Goal: Task Accomplishment & Management: Use online tool/utility

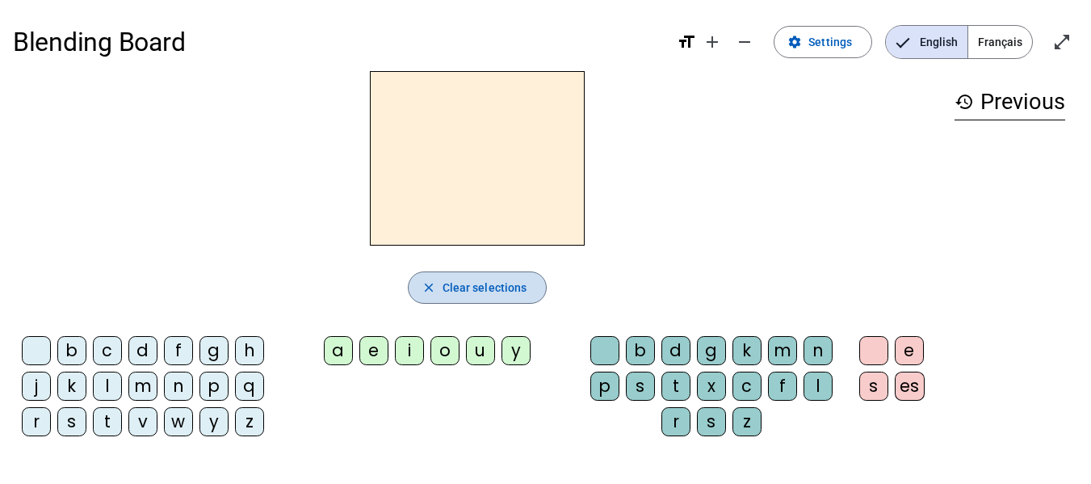
click at [471, 297] on span "button" at bounding box center [477, 287] width 138 height 39
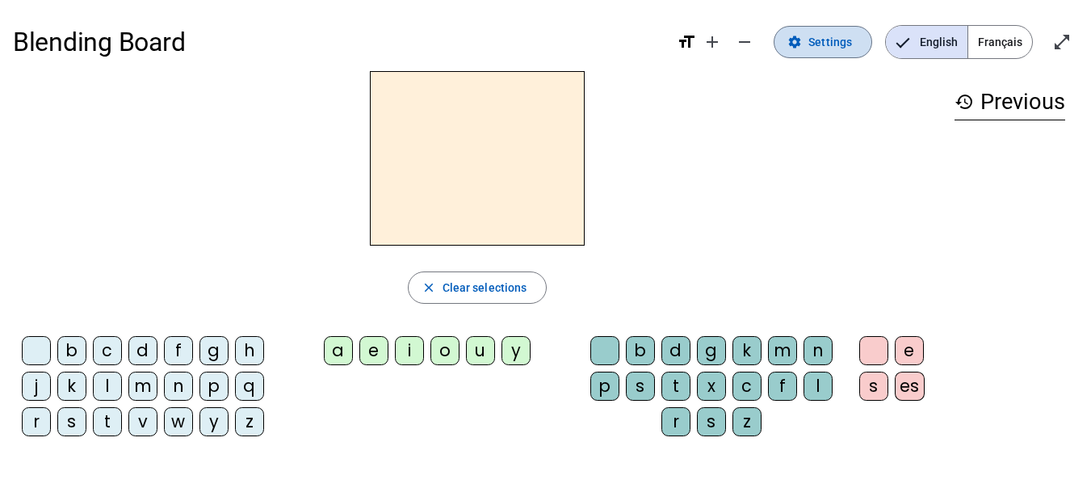
click at [836, 50] on span "Settings" at bounding box center [830, 41] width 44 height 19
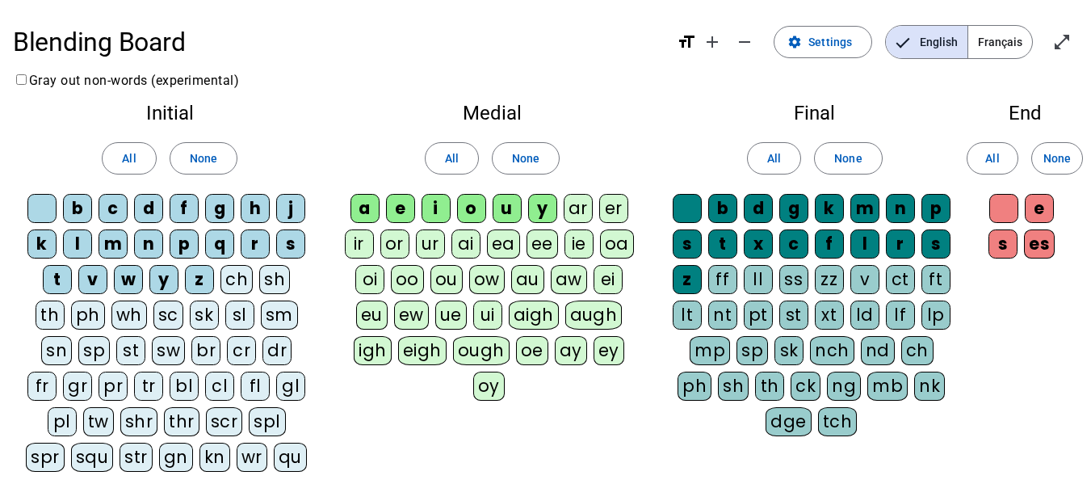
click at [754, 278] on div "ll" at bounding box center [757, 279] width 29 height 29
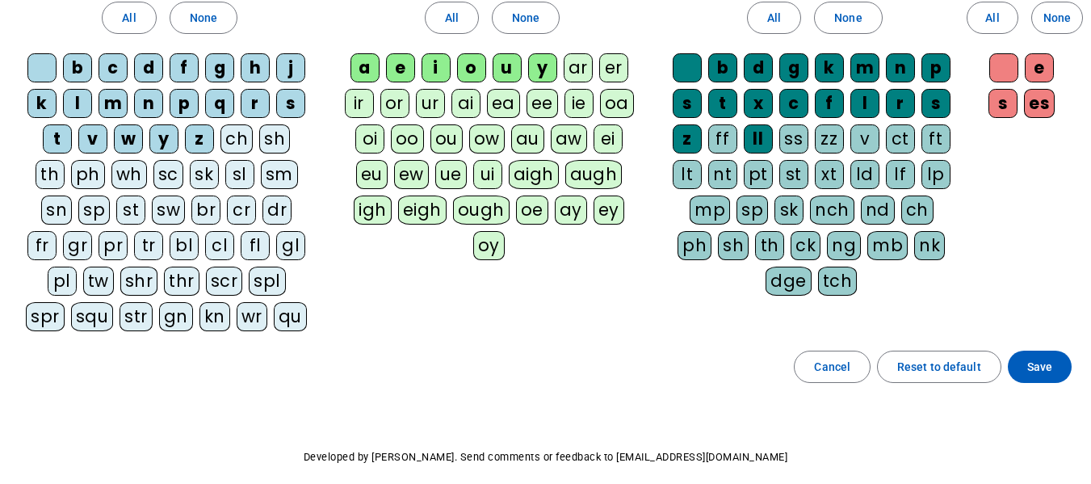
scroll to position [142, 0]
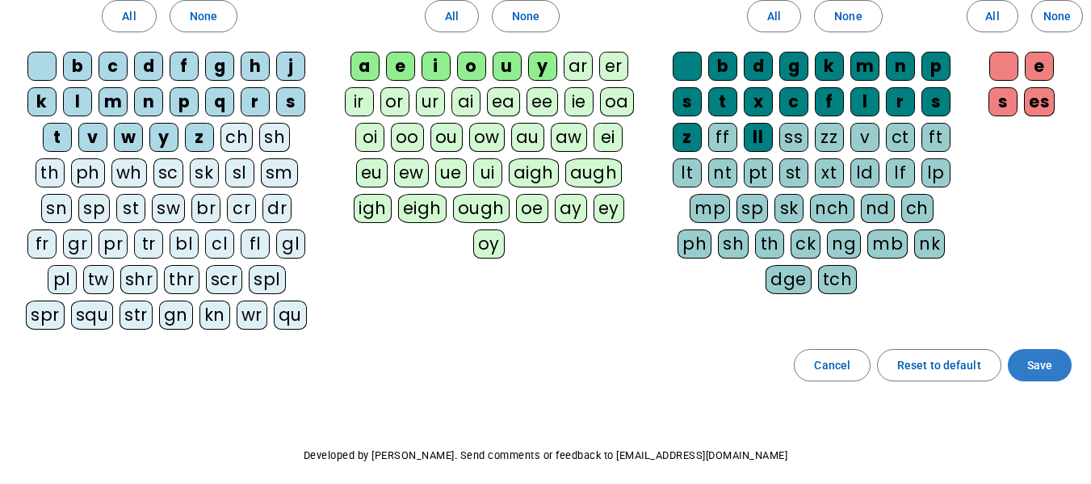
click at [1035, 366] on span "Save" at bounding box center [1039, 364] width 25 height 19
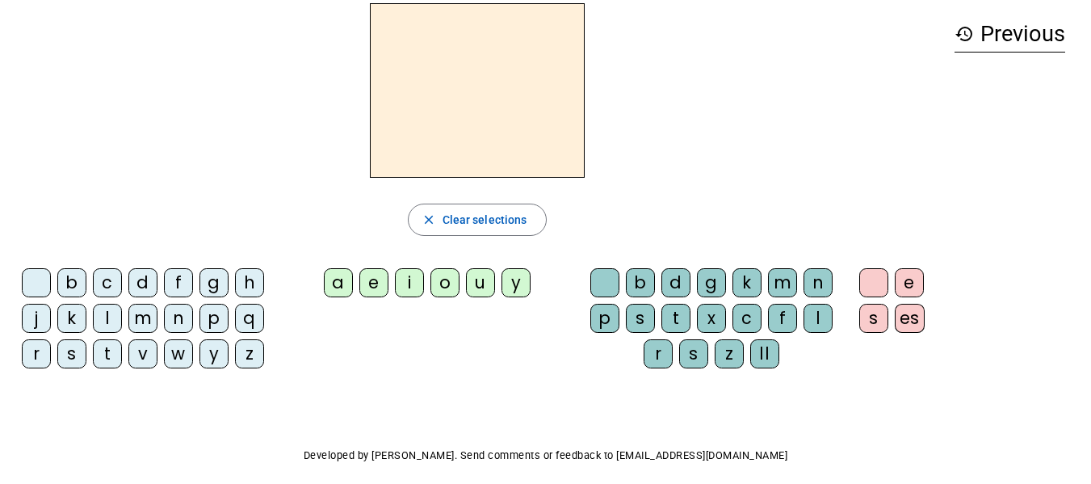
click at [436, 284] on div "o" at bounding box center [444, 282] width 29 height 29
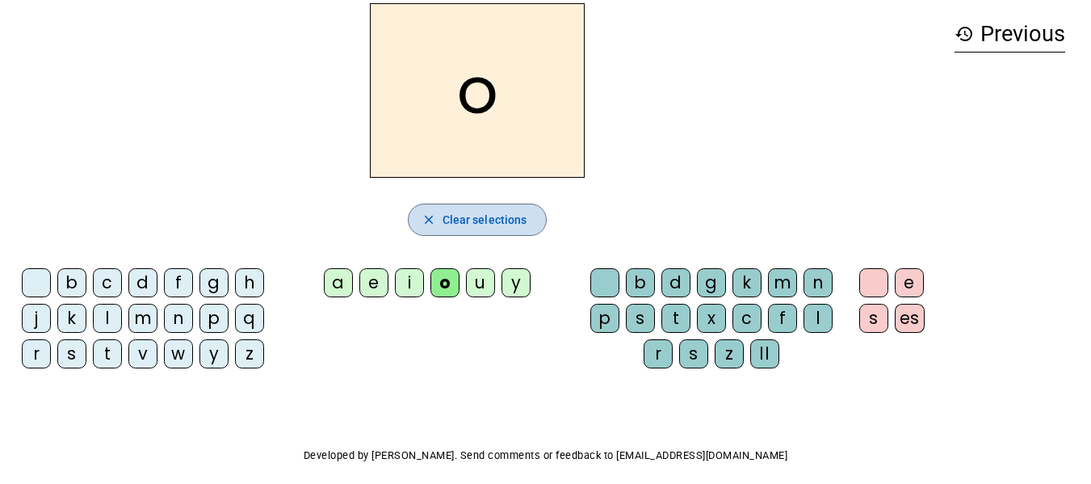
click at [500, 216] on span "Clear selections" at bounding box center [484, 219] width 85 height 19
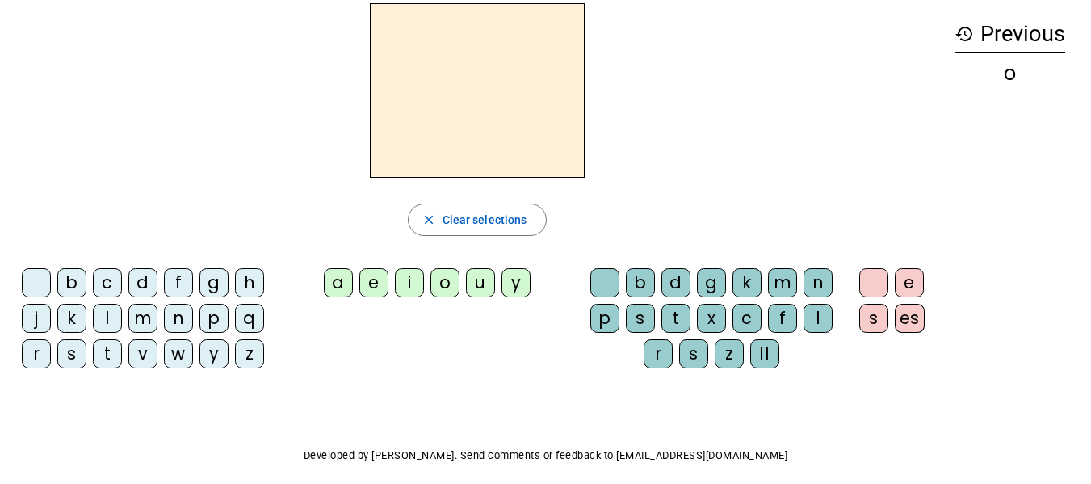
scroll to position [0, 0]
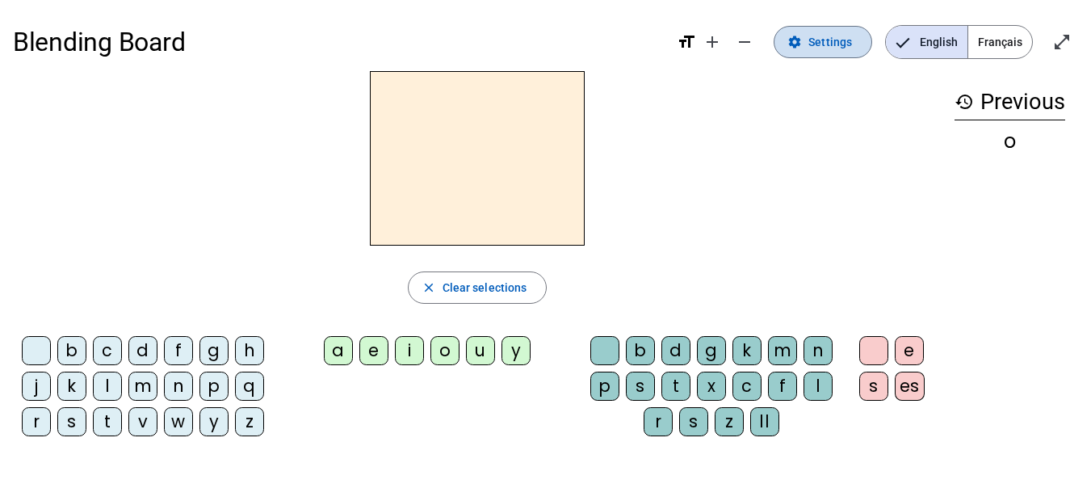
click at [827, 45] on span "Settings" at bounding box center [830, 41] width 44 height 19
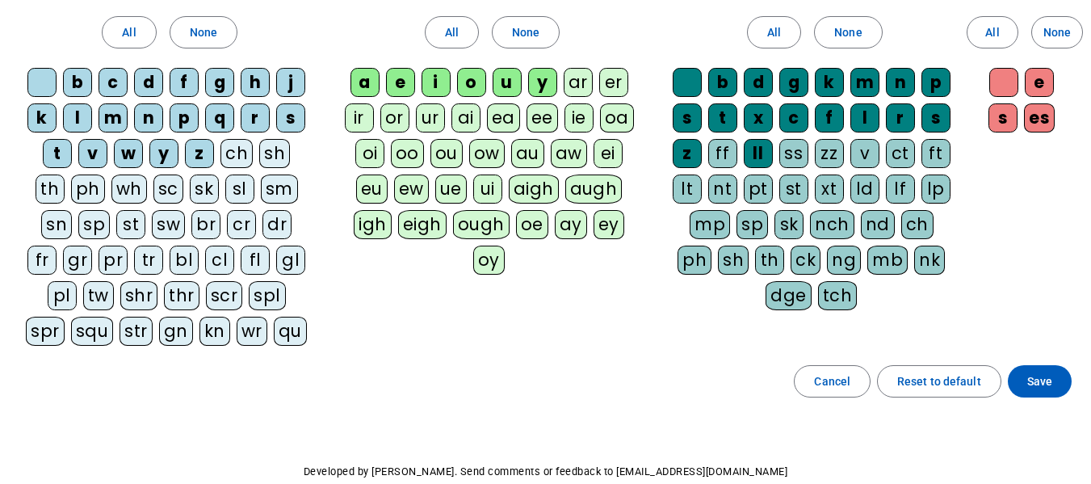
scroll to position [127, 0]
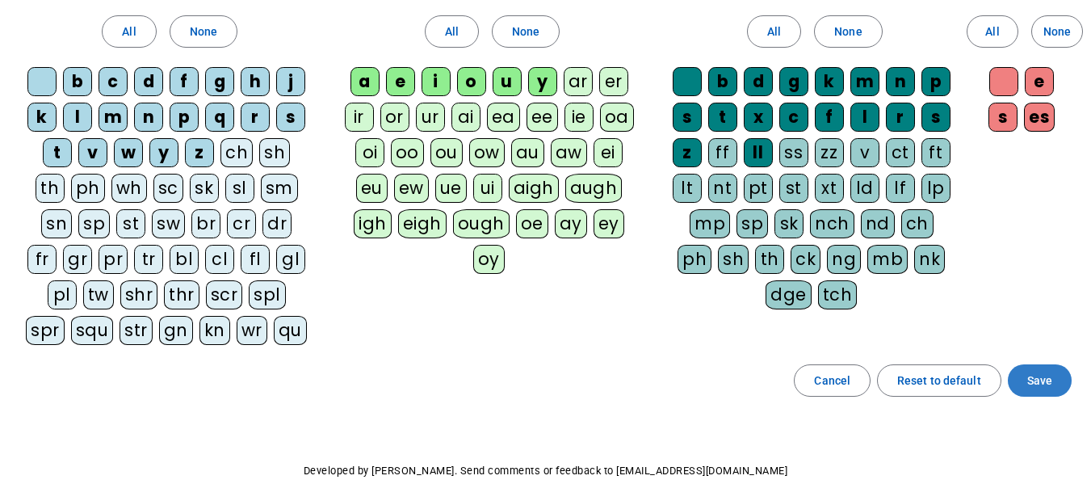
click at [1032, 379] on span "Save" at bounding box center [1039, 380] width 25 height 19
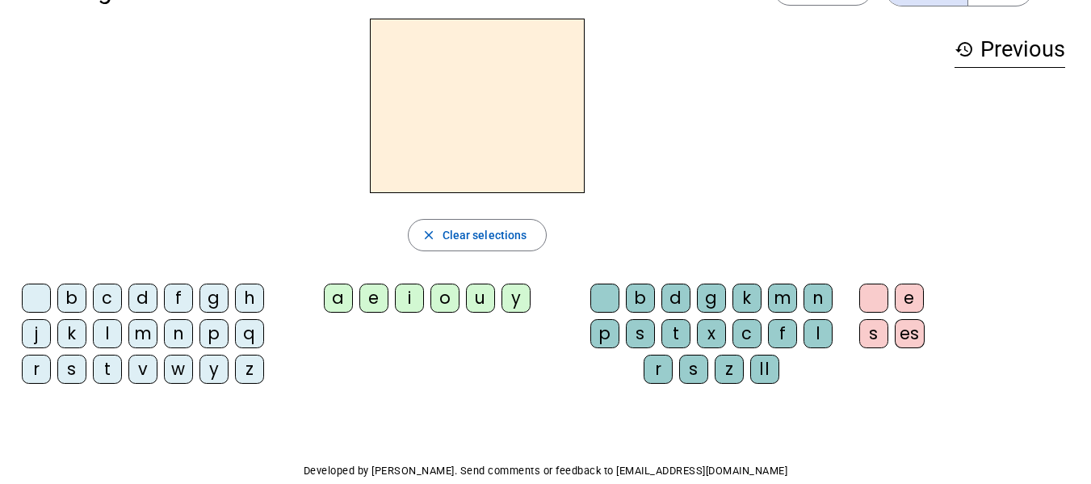
click at [443, 299] on div "o" at bounding box center [444, 297] width 29 height 29
click at [747, 338] on div "c" at bounding box center [746, 333] width 29 height 29
click at [816, 333] on div "l" at bounding box center [817, 333] width 29 height 29
click at [667, 334] on div "t" at bounding box center [675, 333] width 29 height 29
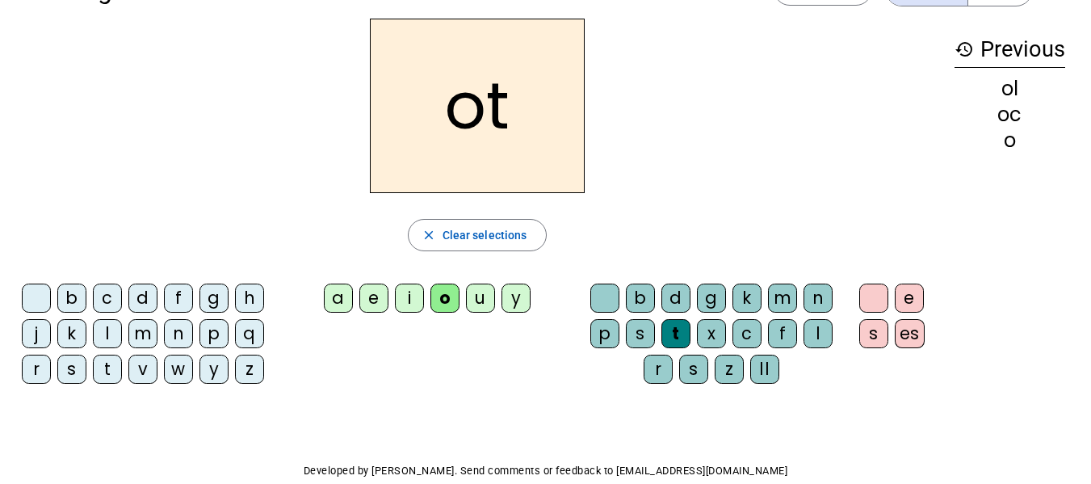
click at [497, 351] on div "b c d f g h j k l m n p q r s t v w y z a e i o u y b d g k m n p s t x c f l r…" at bounding box center [477, 336] width 928 height 119
click at [485, 161] on h2 "ot" at bounding box center [477, 106] width 215 height 174
click at [771, 295] on div "m" at bounding box center [782, 297] width 29 height 29
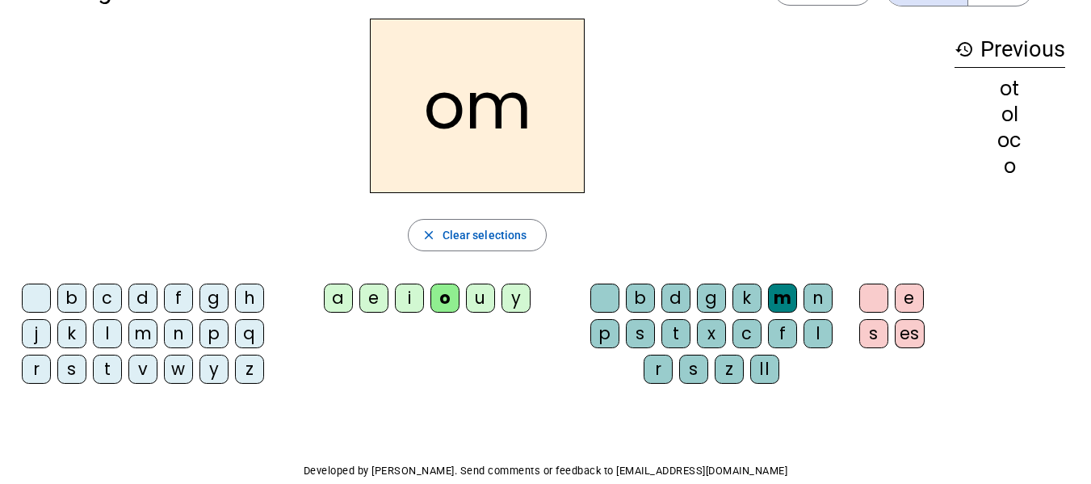
click at [681, 332] on div "t" at bounding box center [675, 333] width 29 height 29
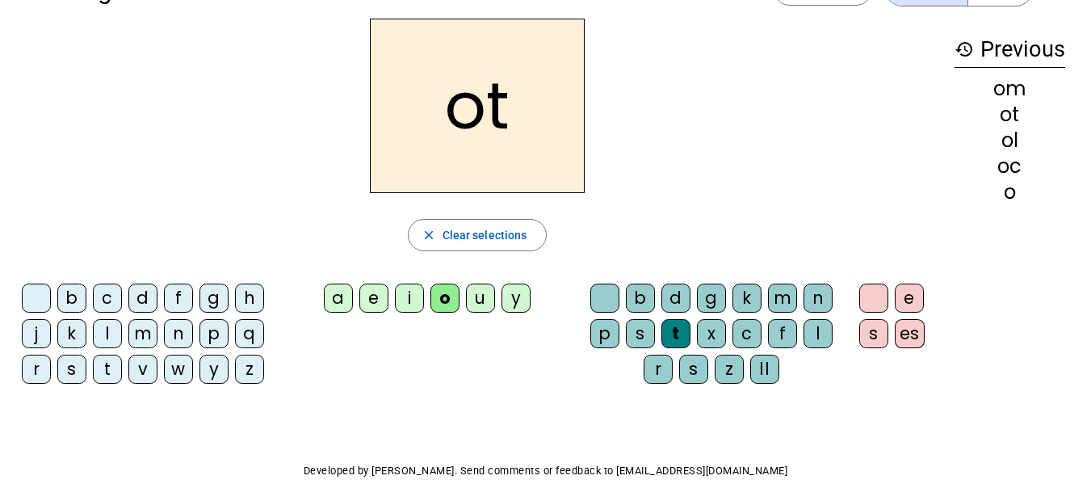
click at [661, 370] on div "r" at bounding box center [657, 368] width 29 height 29
click at [640, 301] on div "b" at bounding box center [640, 297] width 29 height 29
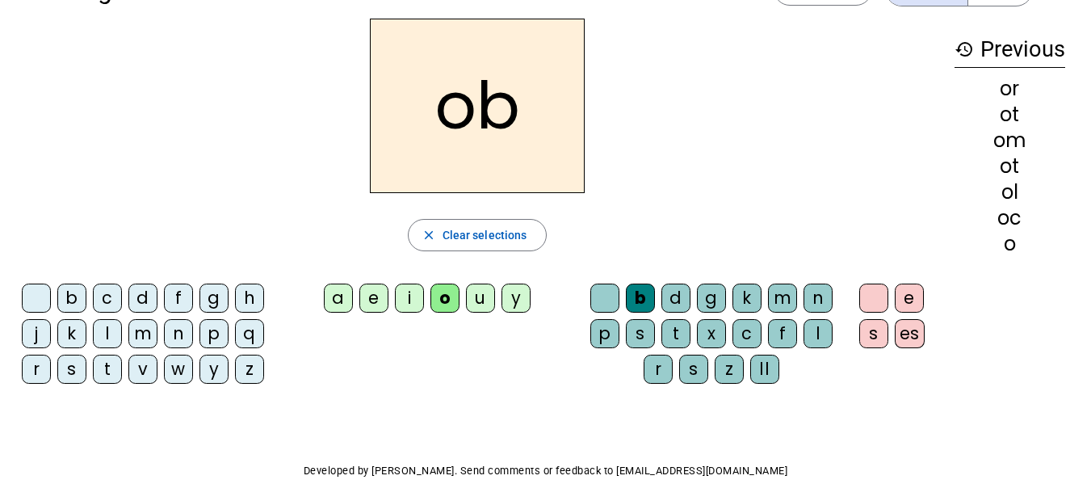
click at [714, 299] on div "g" at bounding box center [711, 297] width 29 height 29
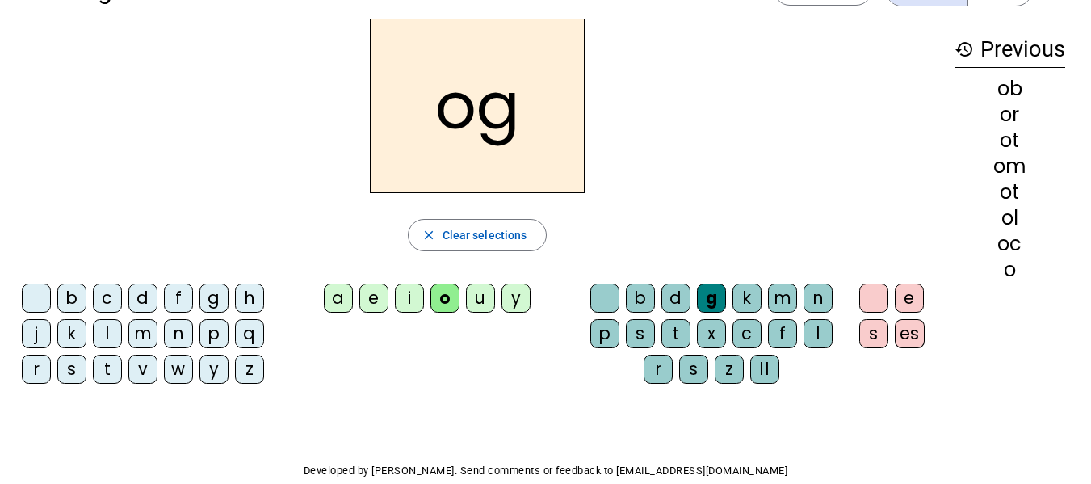
click at [667, 295] on div "d" at bounding box center [675, 297] width 29 height 29
click at [597, 339] on div "p" at bounding box center [604, 333] width 29 height 29
